Goal: Find specific page/section: Find specific page/section

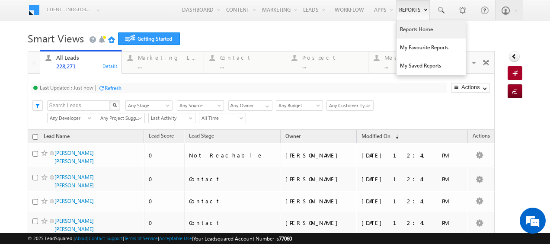
click at [415, 30] on link "Reports Home" at bounding box center [430, 29] width 69 height 18
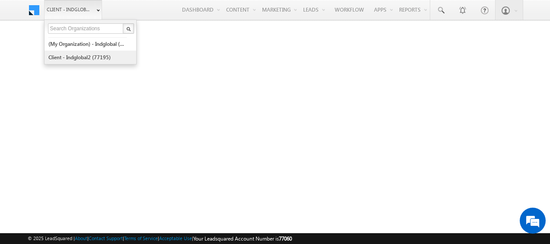
click at [83, 56] on link "Client - indglobal2 (77195)" at bounding box center [87, 57] width 79 height 13
